Goal: Task Accomplishment & Management: Manage account settings

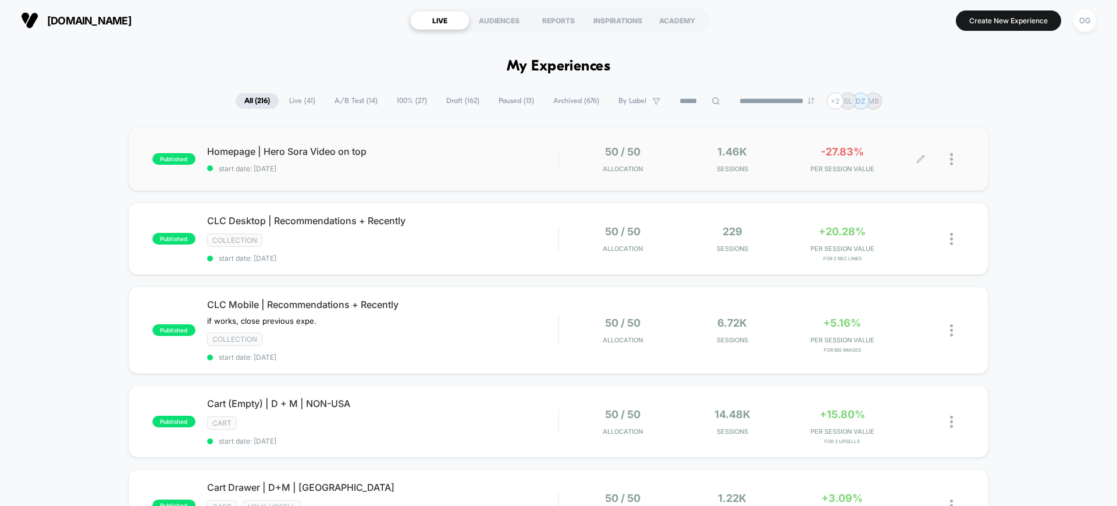
click at [564, 166] on div "50 / 50 Allocation 1.46k Sessions -27.83% PER SESSION VALUE" at bounding box center [762, 158] width 406 height 27
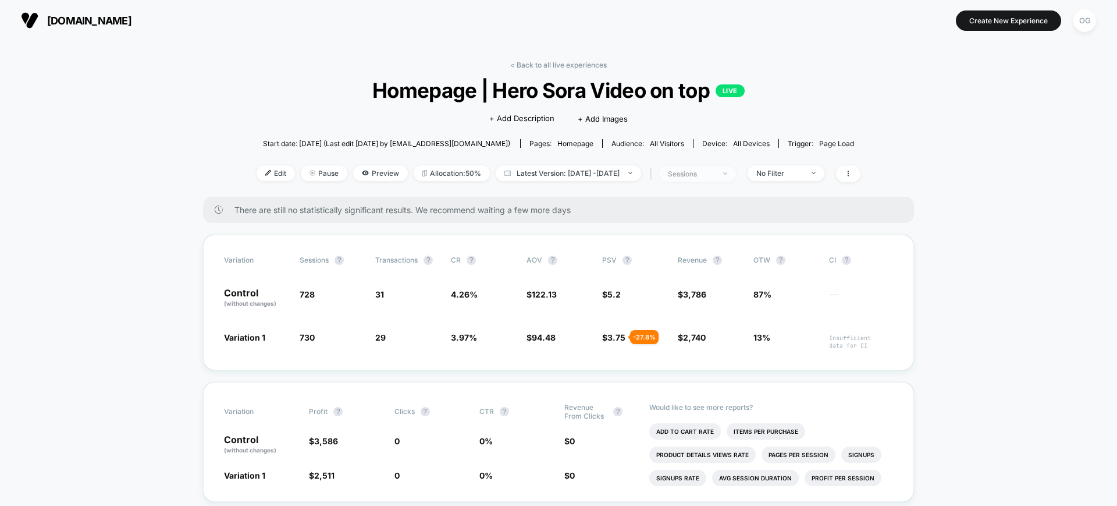
click at [736, 170] on span "sessions" at bounding box center [697, 174] width 77 height 16
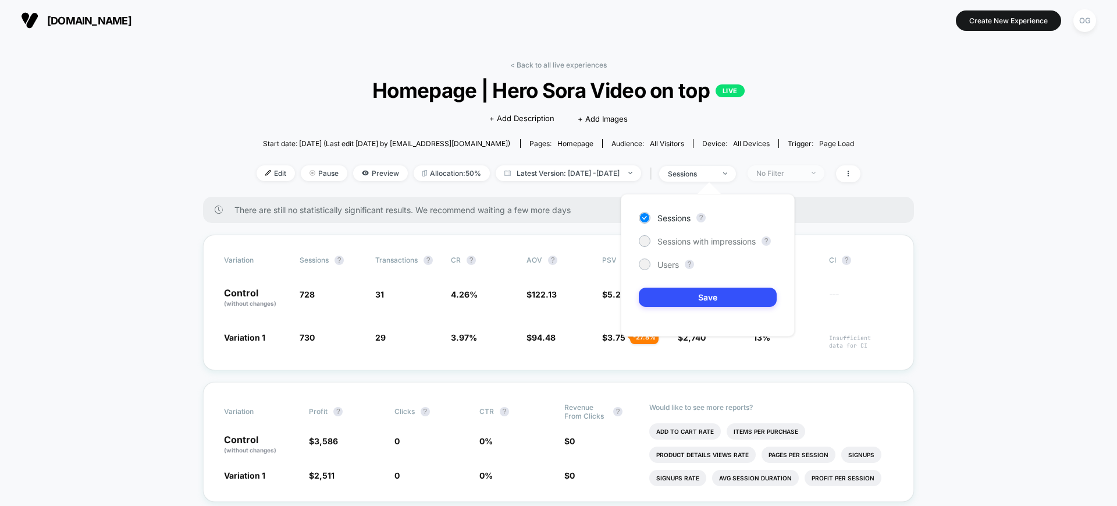
click at [793, 176] on div "No Filter" at bounding box center [780, 173] width 47 height 9
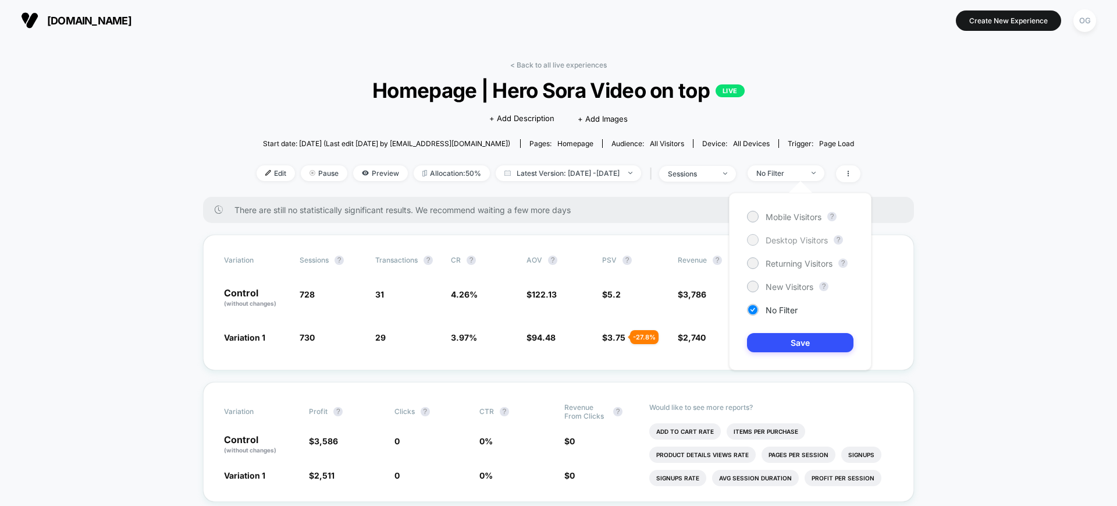
click at [782, 237] on span "Desktop Visitors" at bounding box center [797, 240] width 62 height 10
click at [808, 344] on button "Save" at bounding box center [800, 342] width 106 height 19
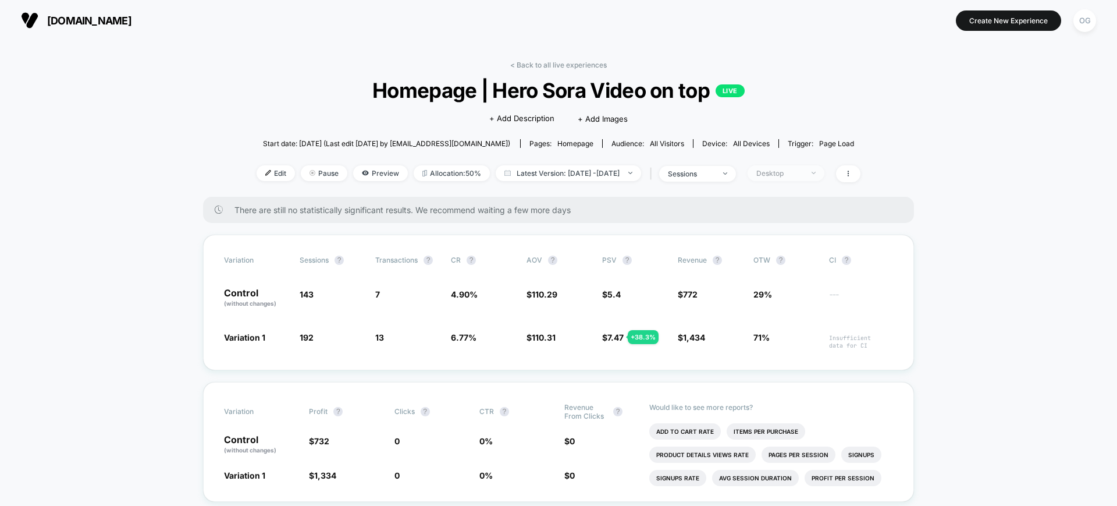
click at [780, 170] on div "Desktop" at bounding box center [780, 173] width 47 height 9
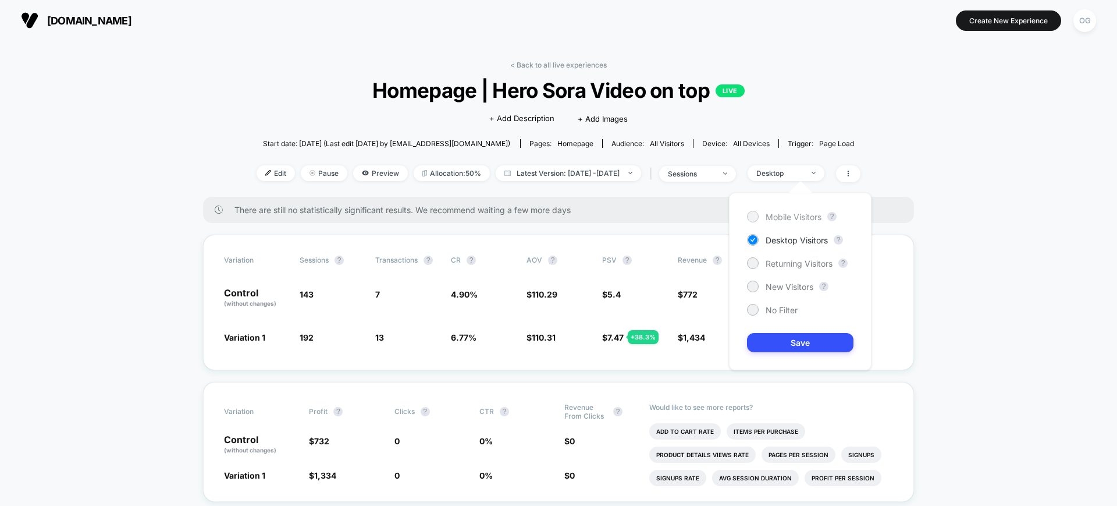
click at [793, 214] on span "Mobile Visitors" at bounding box center [794, 217] width 56 height 10
click at [790, 342] on button "Save" at bounding box center [800, 342] width 106 height 19
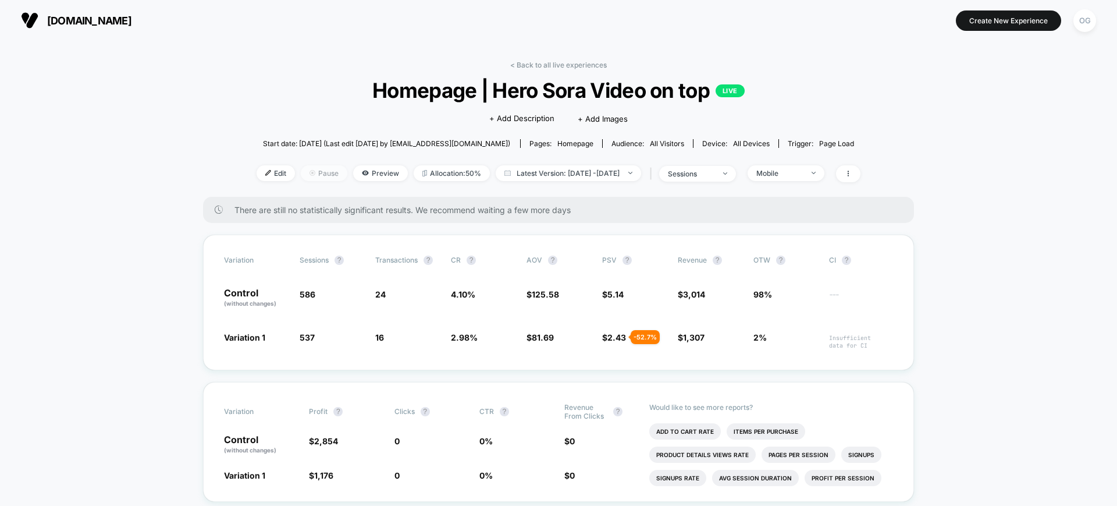
click at [310, 175] on img at bounding box center [313, 173] width 6 height 6
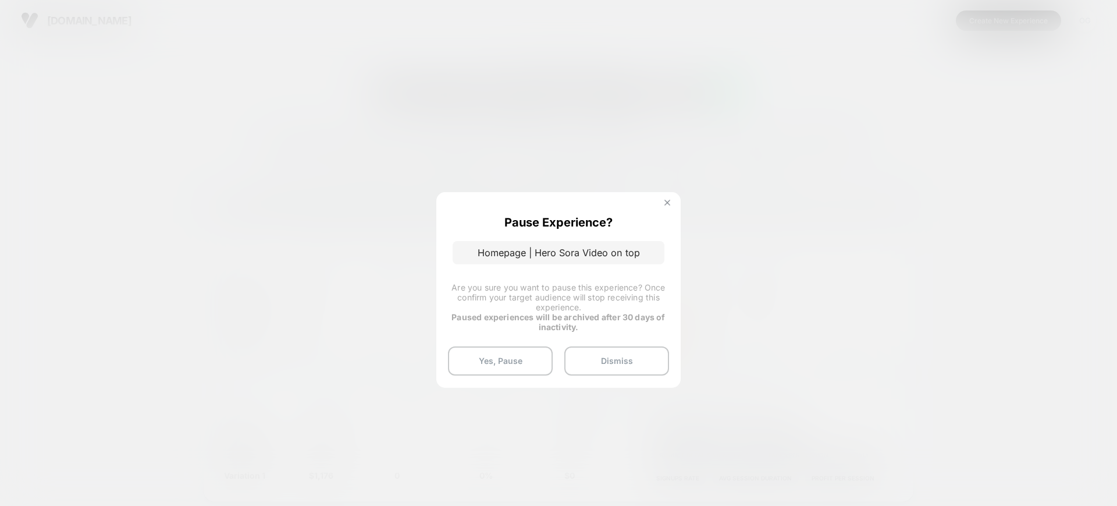
click at [670, 201] on img at bounding box center [668, 203] width 6 height 6
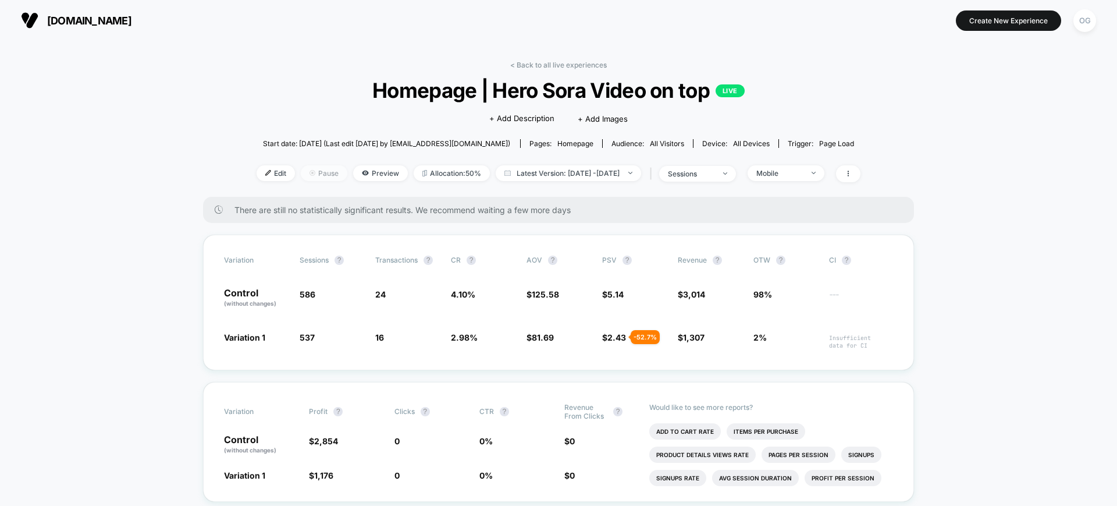
click at [310, 175] on span "Pause" at bounding box center [324, 173] width 47 height 16
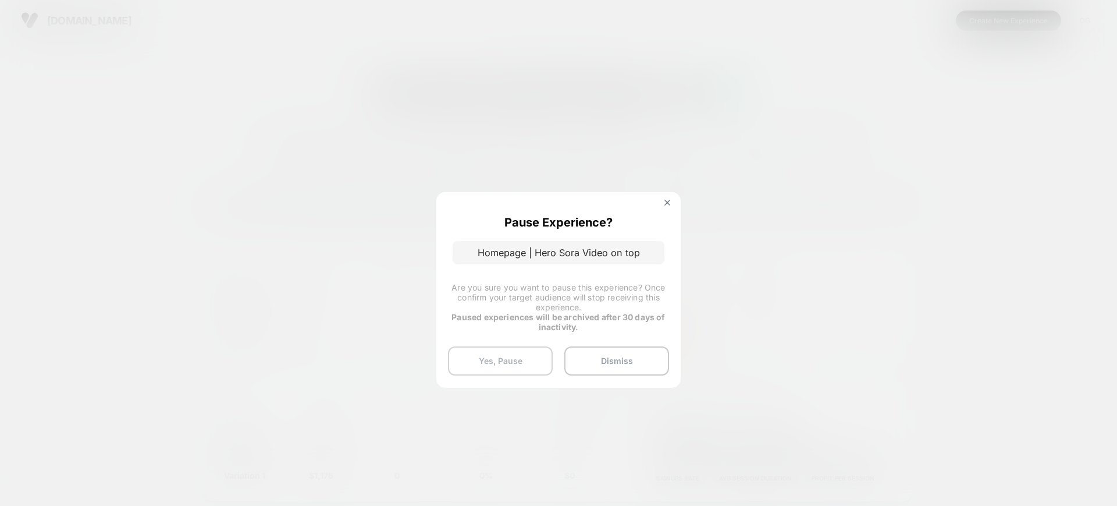
click at [521, 351] on button "Yes, Pause" at bounding box center [500, 360] width 105 height 29
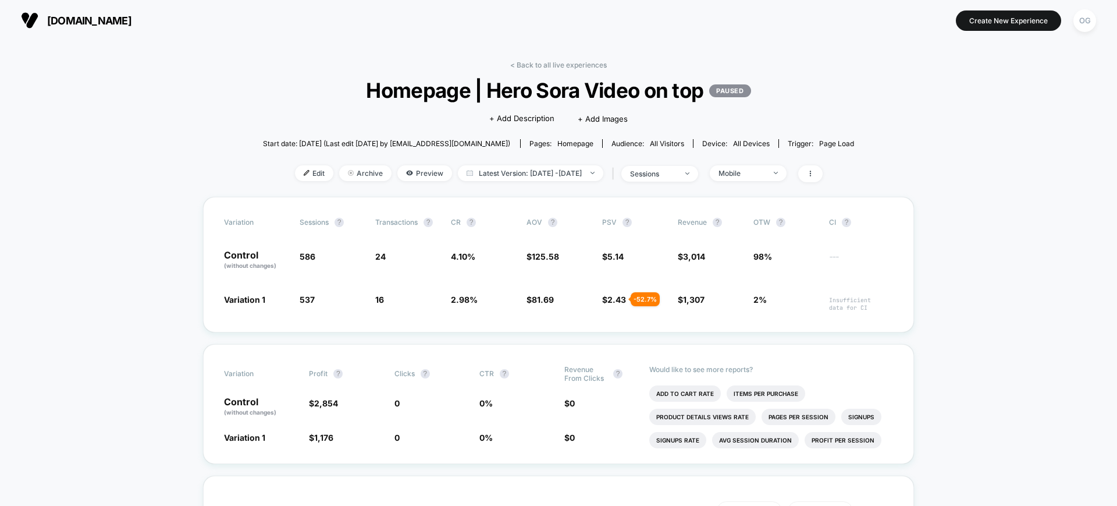
click at [559, 62] on link "< Back to all live experiences" at bounding box center [558, 65] width 97 height 9
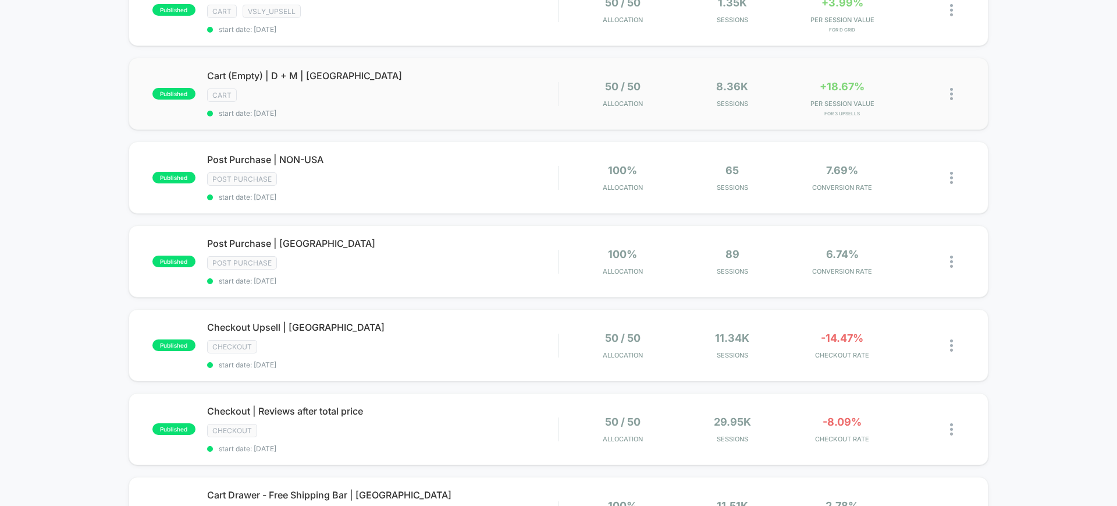
scroll to position [727, 0]
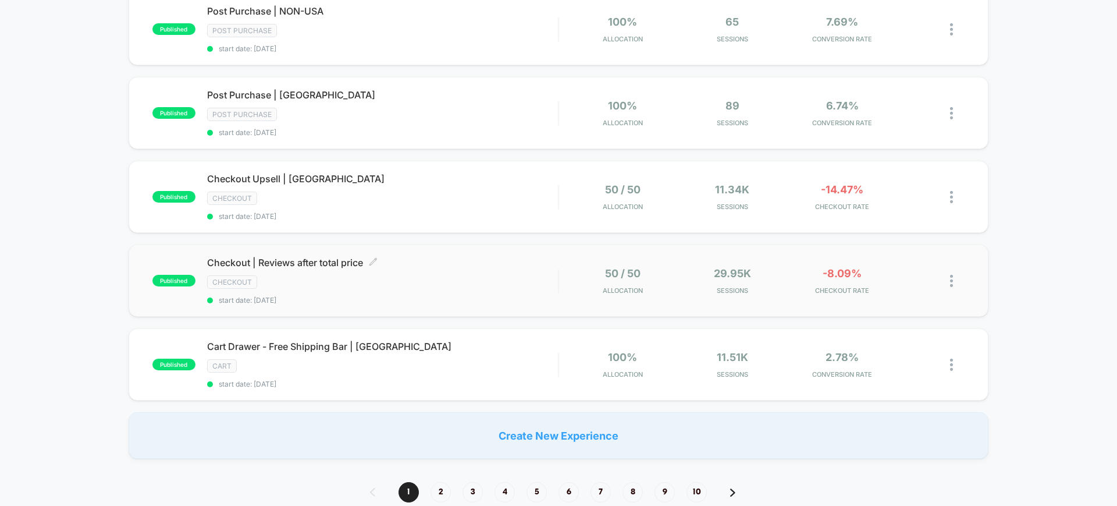
click at [429, 272] on div "Checkout | Reviews after total price Click to edit experience details Click to …" at bounding box center [382, 281] width 351 height 48
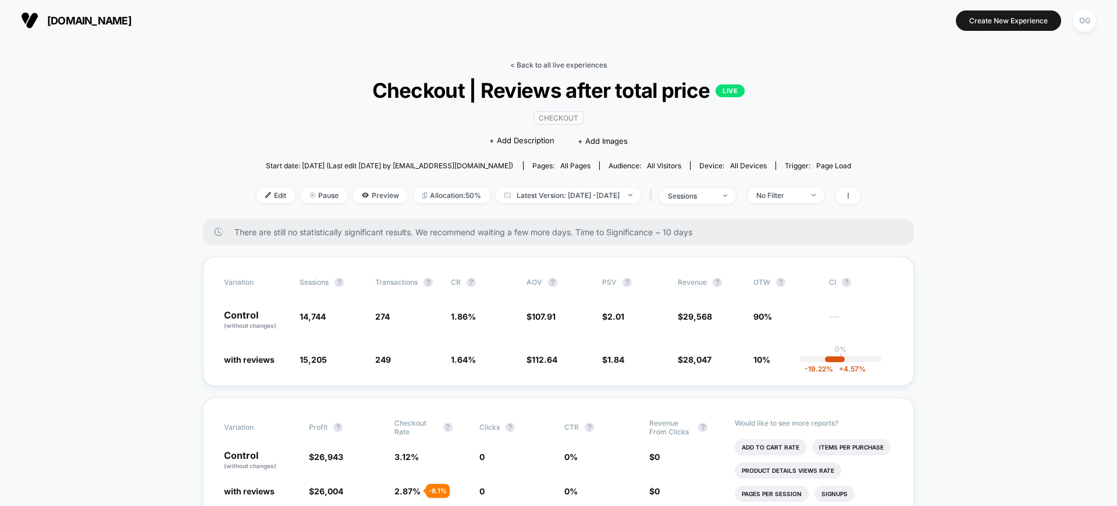
click at [534, 62] on link "< Back to all live experiences" at bounding box center [558, 65] width 97 height 9
